Goal: Communication & Community: Answer question/provide support

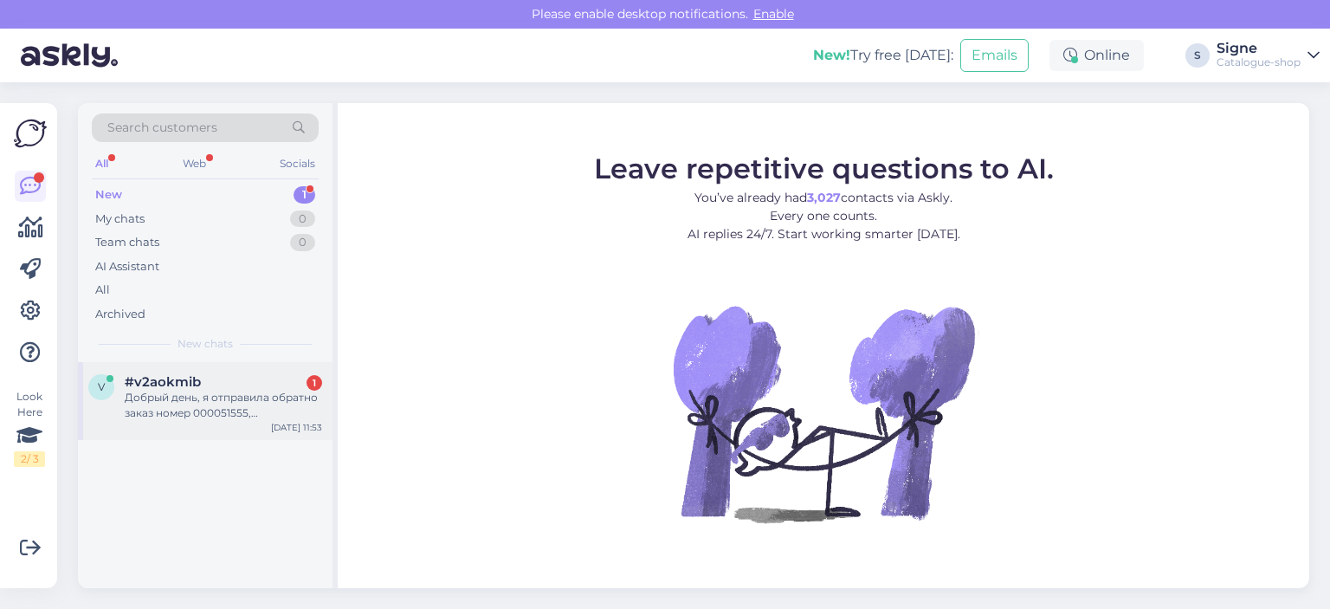
click at [230, 394] on div "Добрый день, я отправила обратно заказ номер 000051555, [PERSON_NAME]. Скажите,…" at bounding box center [223, 405] width 197 height 31
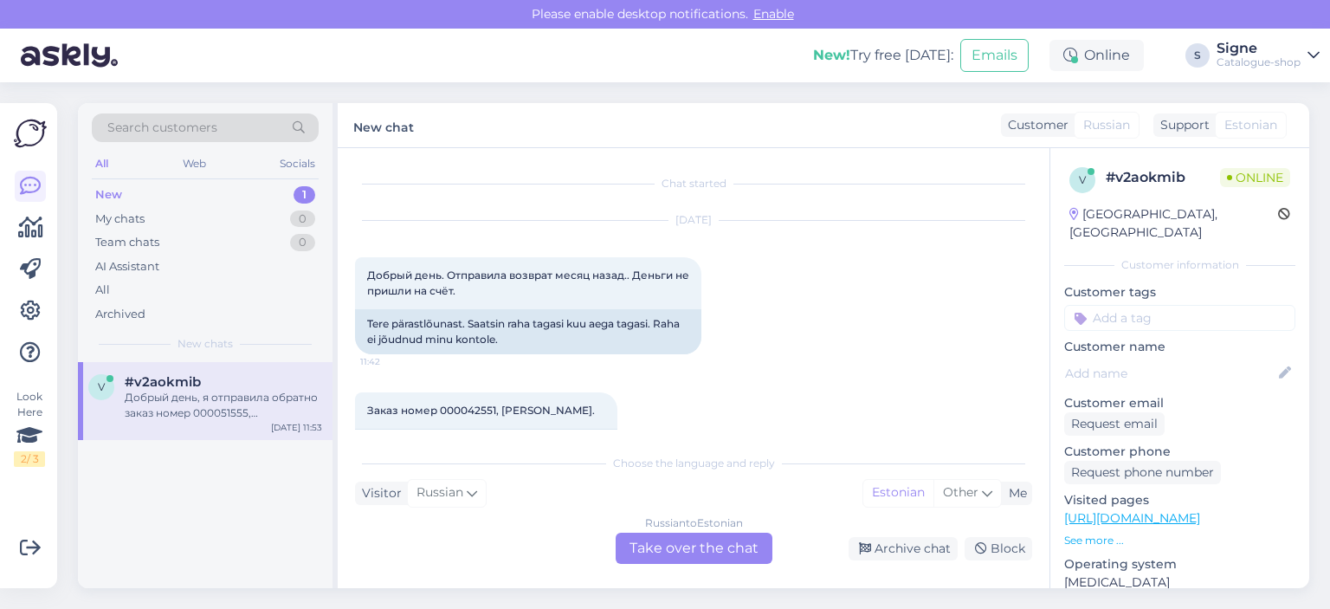
scroll to position [696, 0]
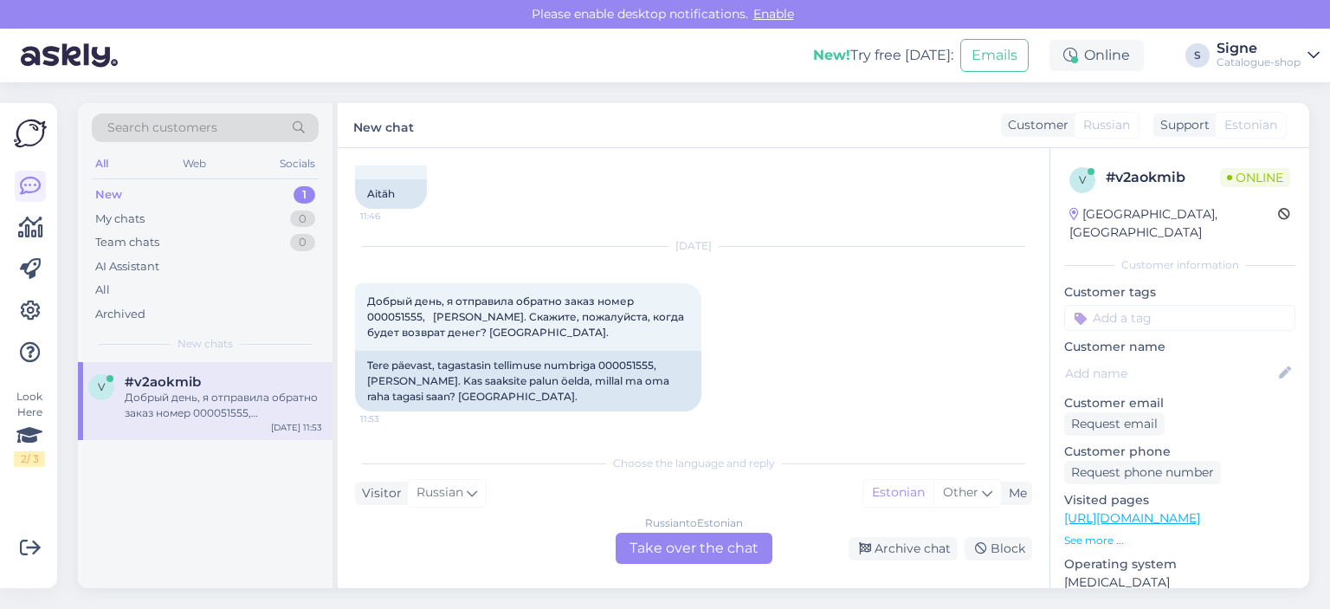
click at [702, 543] on div "Russian to Estonian Take over the chat" at bounding box center [694, 548] width 157 height 31
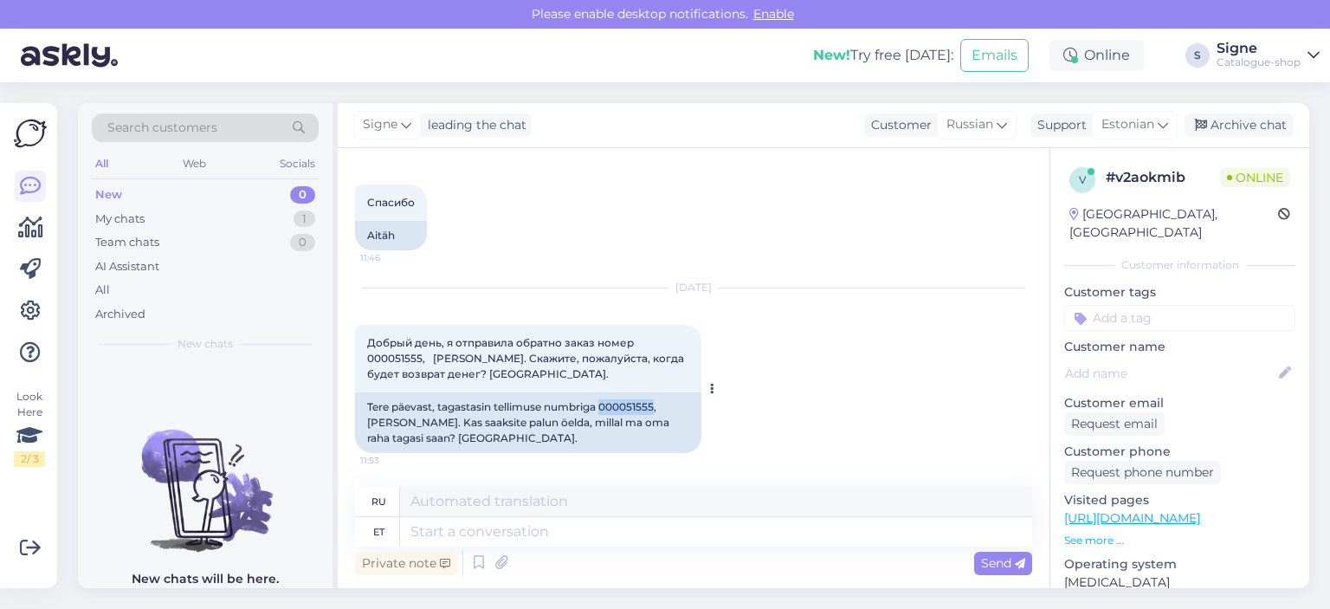
drag, startPoint x: 601, startPoint y: 402, endPoint x: 653, endPoint y: 412, distance: 53.0
click at [656, 412] on div "Tere päevast, tagastasin tellimuse numbriga 000051555, [PERSON_NAME]. Kas saaks…" at bounding box center [528, 422] width 346 height 61
copy div "000051555"
click at [419, 534] on textarea at bounding box center [716, 531] width 632 height 29
type textarea "Tagastus o"
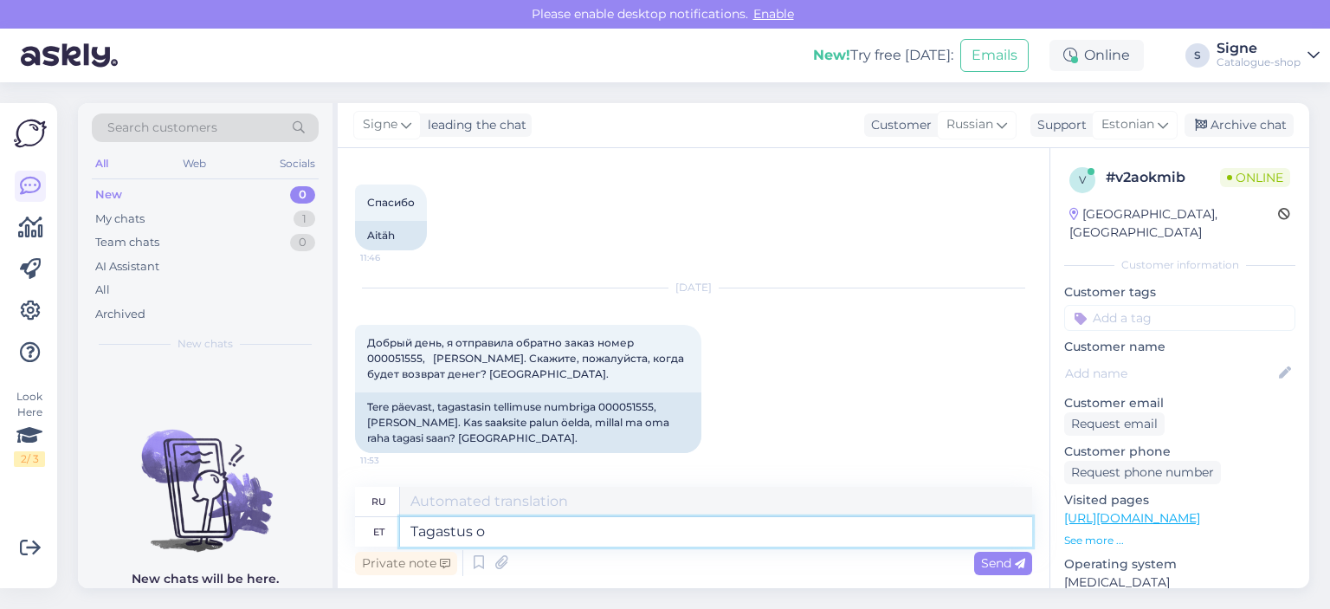
type textarea "Возвращаться"
type textarea "Tagastus on"
type textarea "Возврат есть"
type textarea "Tagastus on käideldud,"
type textarea "Возврат был обработан,"
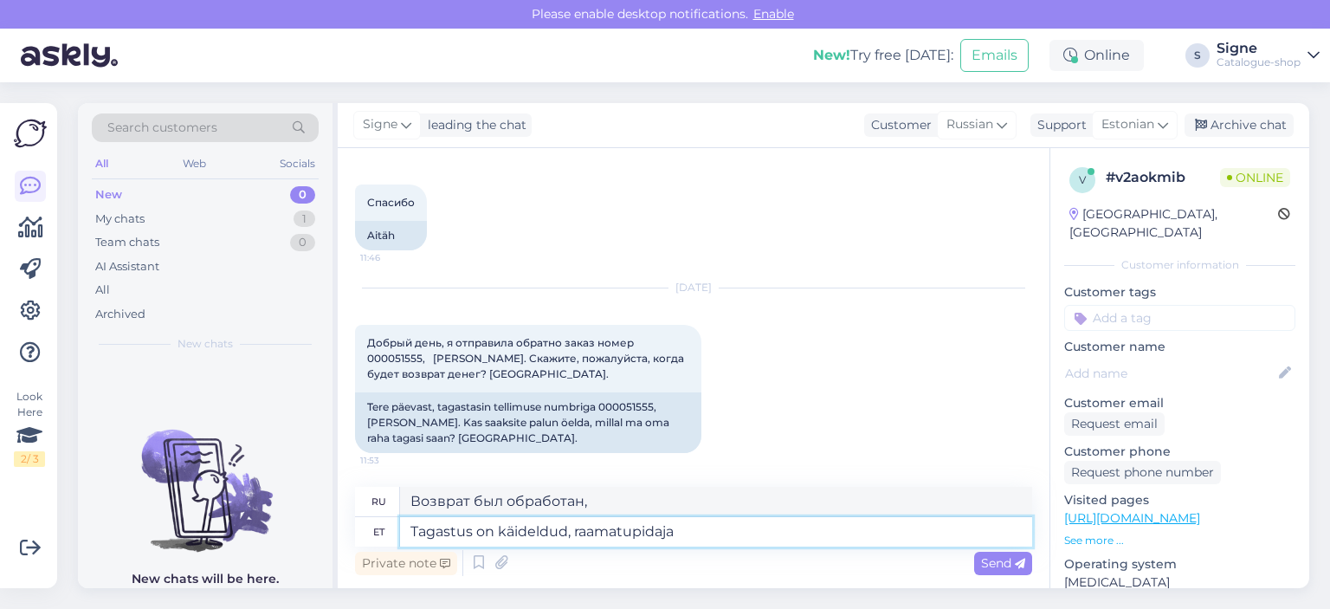
type textarea "Tagastus on käideldud, raamatupidaja"
type textarea "Возврат обработан, бухгалтер"
type textarea "Tagastus on käideldud, raamatupidaja vormistab"
type textarea "Возврат обработан, бухгалтер его оформляет."
type textarea "Tagastus on käideldud, raamatupidaja vormistab ülekande l"
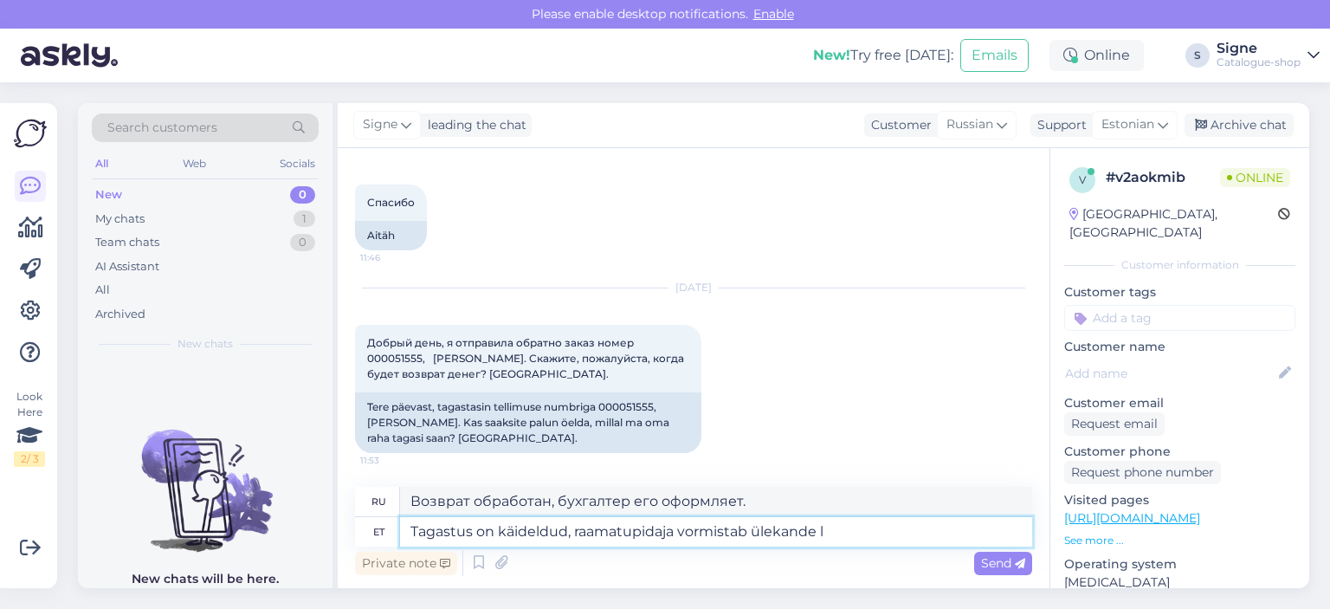
type textarea "Возврат обработан, бухгалтер обрабатывает перевод."
type textarea "[DEMOGRAPHIC_DATA] on käideldud, raamatupidaja vormistab ülekande lähipäevade j"
type textarea "Возврат обработан, бухгалтер оформит перевод в ближайшие дни."
type textarea "[DEMOGRAPHIC_DATA] on käideldud, raamatupidaja vormistab ülekande lähipäevade j…"
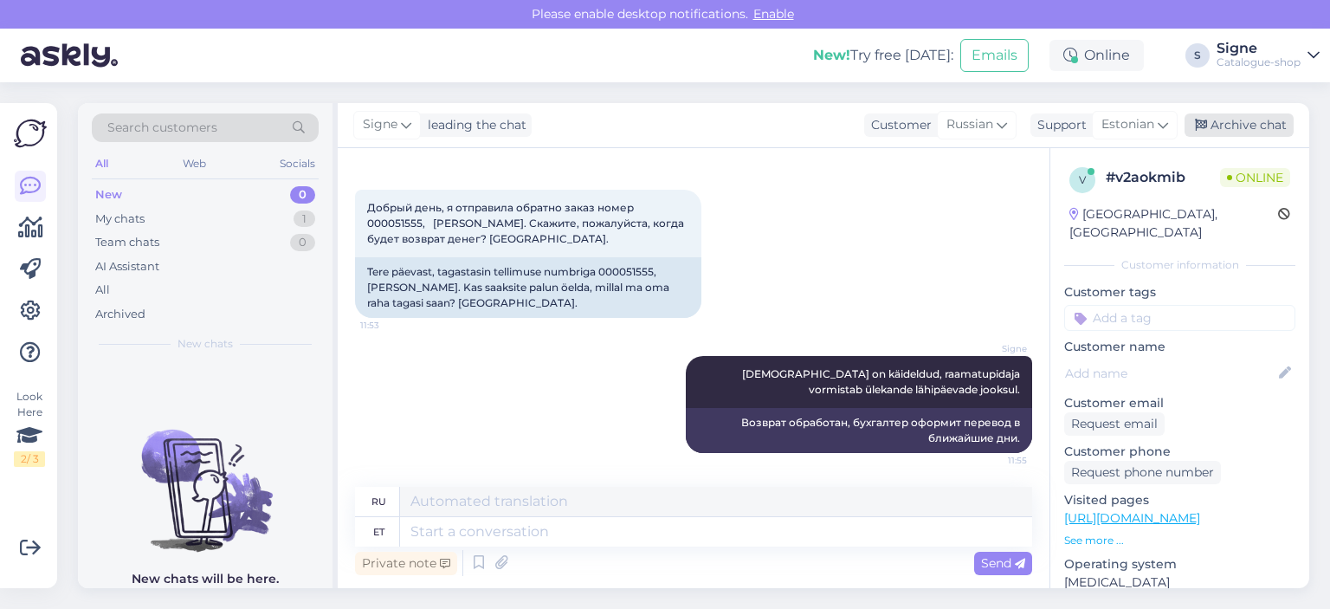
click at [1246, 121] on div "Archive chat" at bounding box center [1239, 124] width 109 height 23
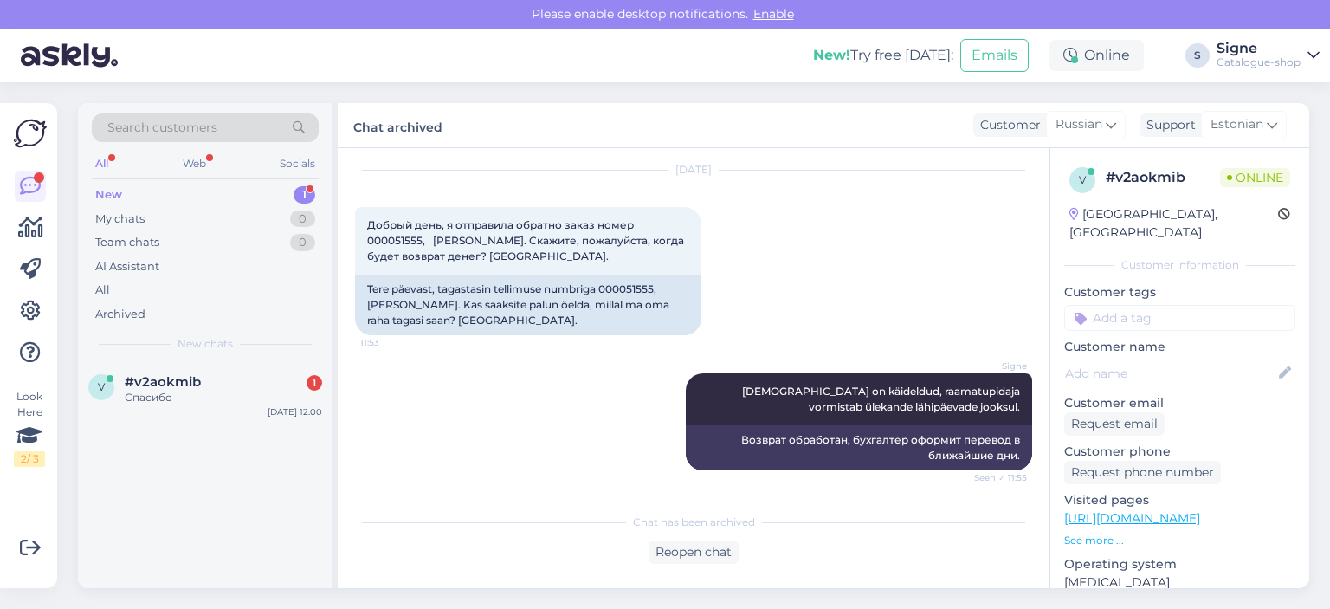
scroll to position [876, 0]
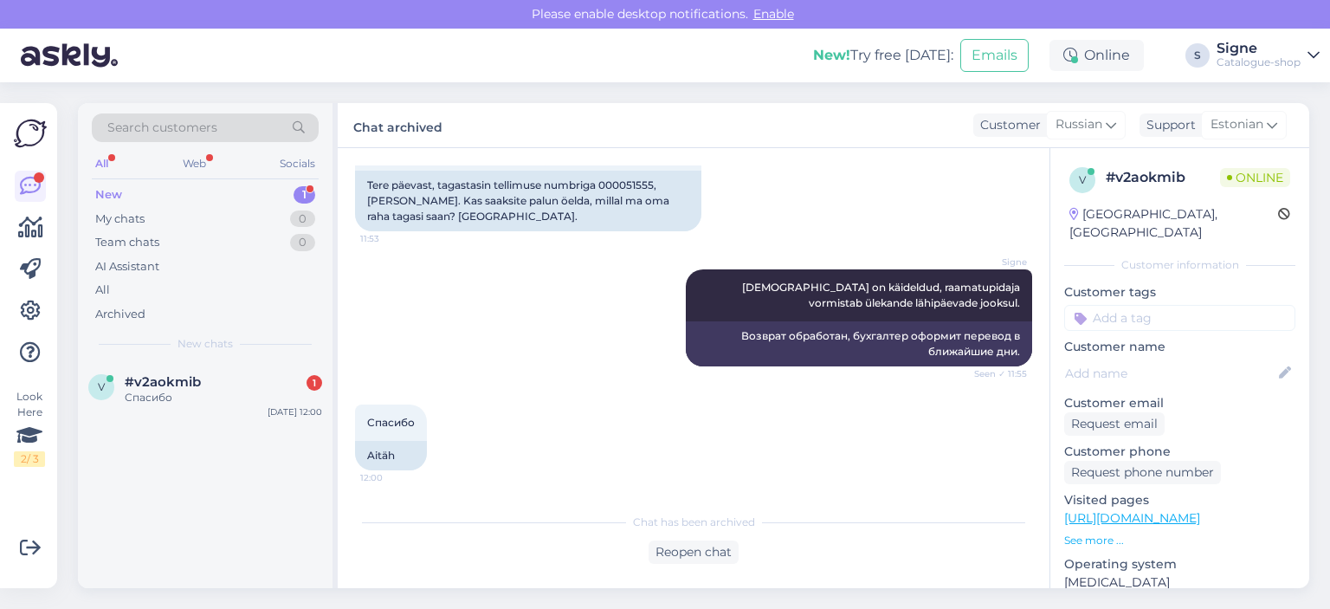
drag, startPoint x: 689, startPoint y: 547, endPoint x: 811, endPoint y: 448, distance: 156.9
click at [697, 546] on div "Reopen chat" at bounding box center [694, 551] width 90 height 23
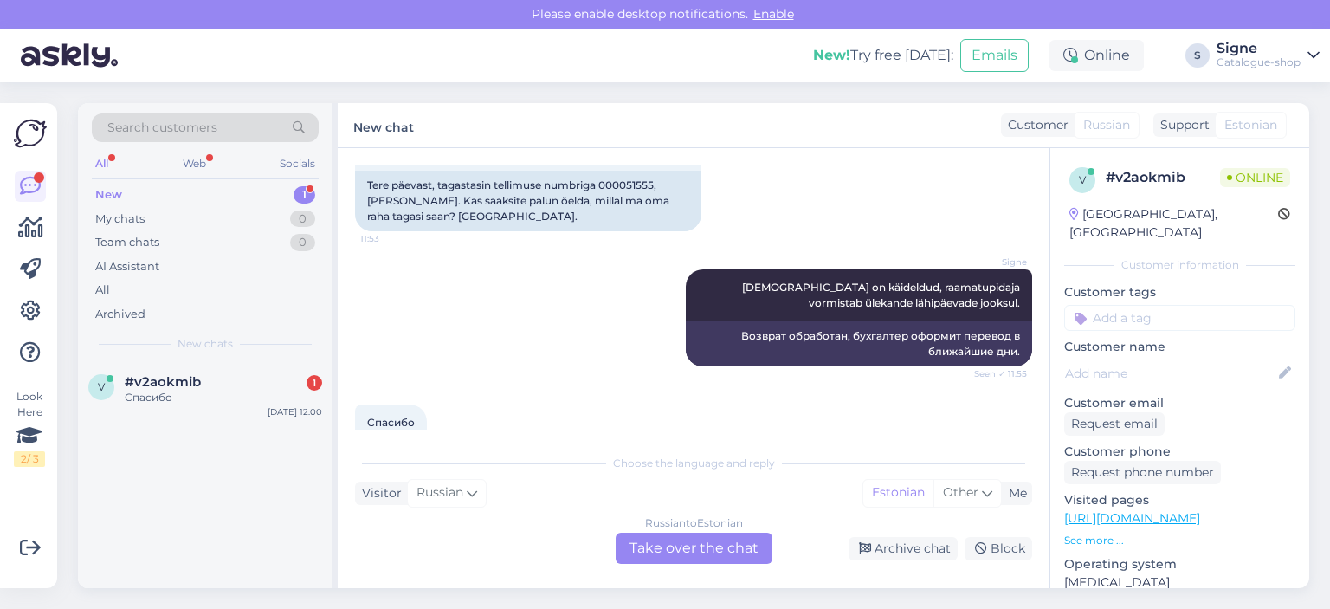
scroll to position [896, 0]
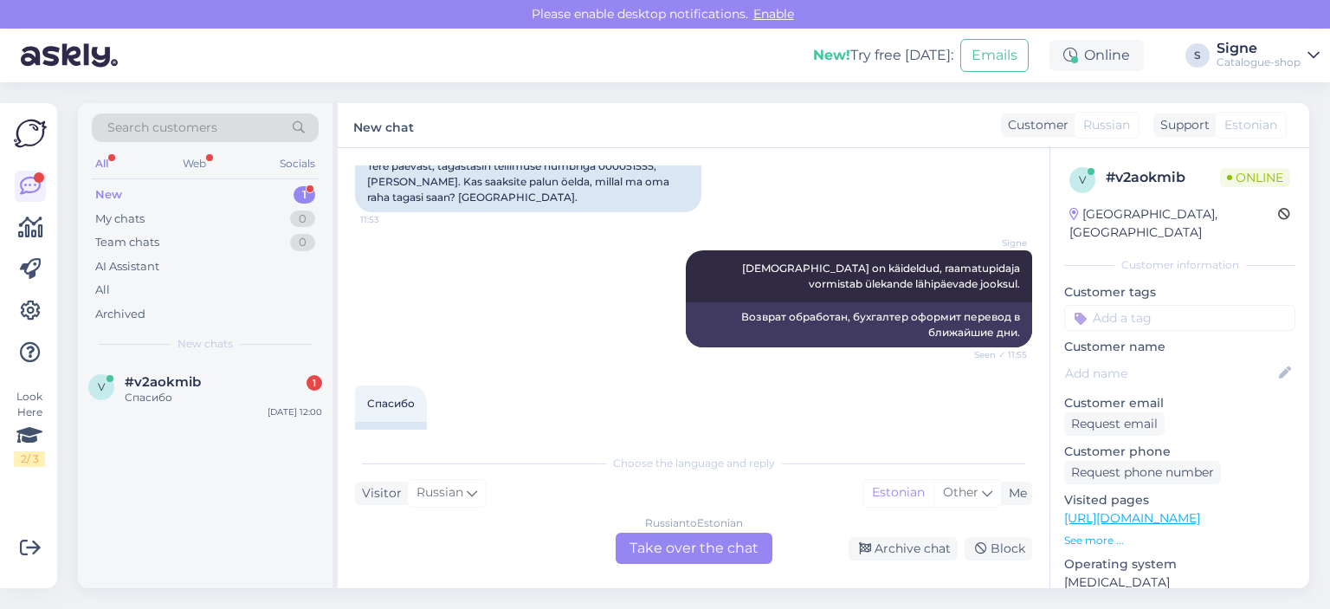
click at [715, 538] on div "Russian to Estonian Take over the chat" at bounding box center [694, 548] width 157 height 31
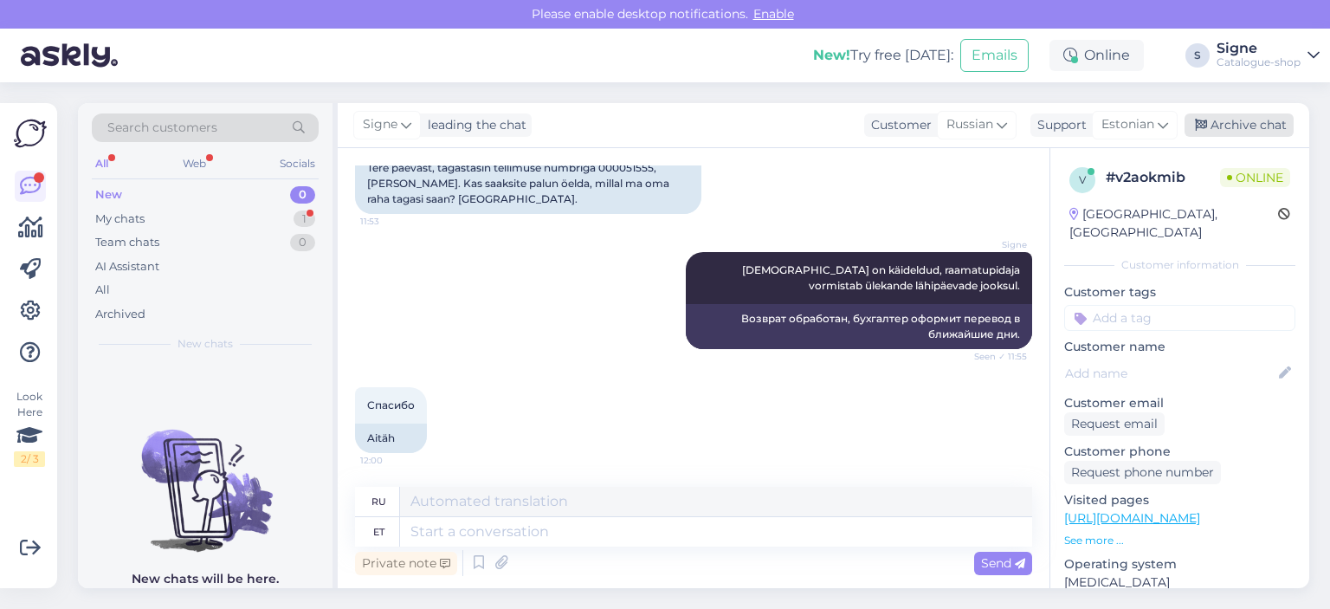
click at [1253, 123] on div "Archive chat" at bounding box center [1239, 124] width 109 height 23
